Goal: Information Seeking & Learning: Understand process/instructions

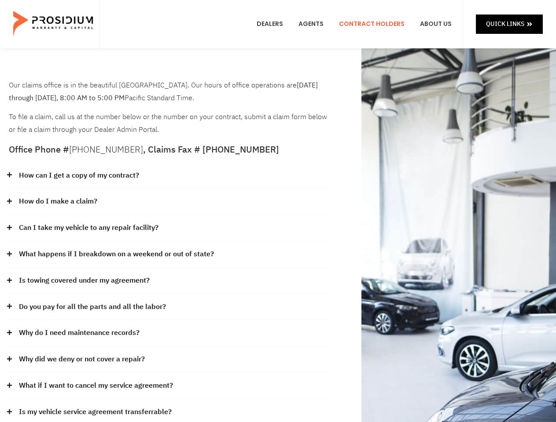
click at [278, 211] on div "How do I make a claim?" at bounding box center [168, 202] width 319 height 26
click at [169, 176] on div "How can I get a copy of my contract?" at bounding box center [168, 176] width 319 height 26
click at [78, 176] on link "How can I get a copy of my contract?" at bounding box center [79, 175] width 120 height 13
click at [169, 202] on div "How do I make a claim?" at bounding box center [168, 202] width 319 height 26
click at [58, 202] on link "How do I make a claim?" at bounding box center [58, 201] width 78 height 13
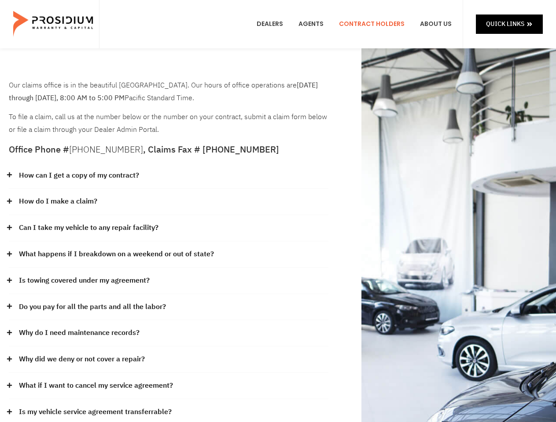
click at [169, 228] on div "Can I take my vehicle to any repair facility?" at bounding box center [168, 228] width 319 height 26
click at [89, 228] on link "Can I take my vehicle to any repair facility?" at bounding box center [88, 228] width 139 height 13
click at [169, 255] on link "What happens if I breakdown on a weekend or out of state?" at bounding box center [116, 254] width 195 height 13
click at [115, 254] on link "What happens if I breakdown on a weekend or out of state?" at bounding box center [116, 254] width 195 height 13
click at [169, 281] on div "Is towing covered under my agreement?" at bounding box center [168, 281] width 319 height 26
